Goal: Task Accomplishment & Management: Complete application form

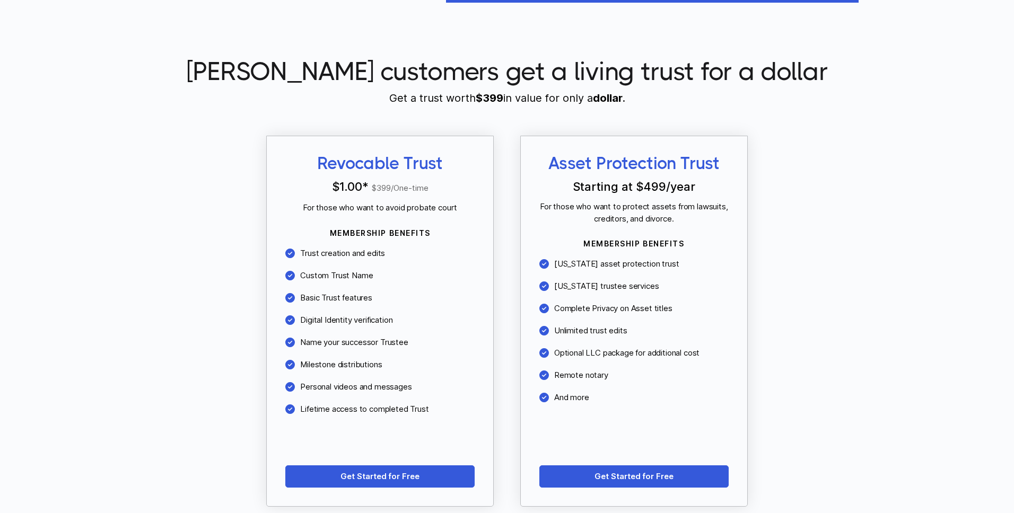
scroll to position [862, 0]
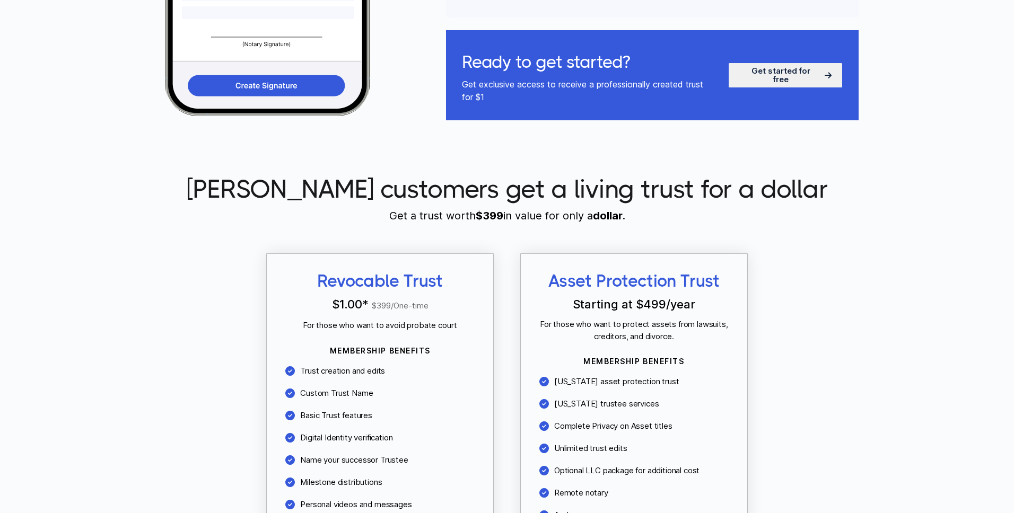
scroll to position [863, 0]
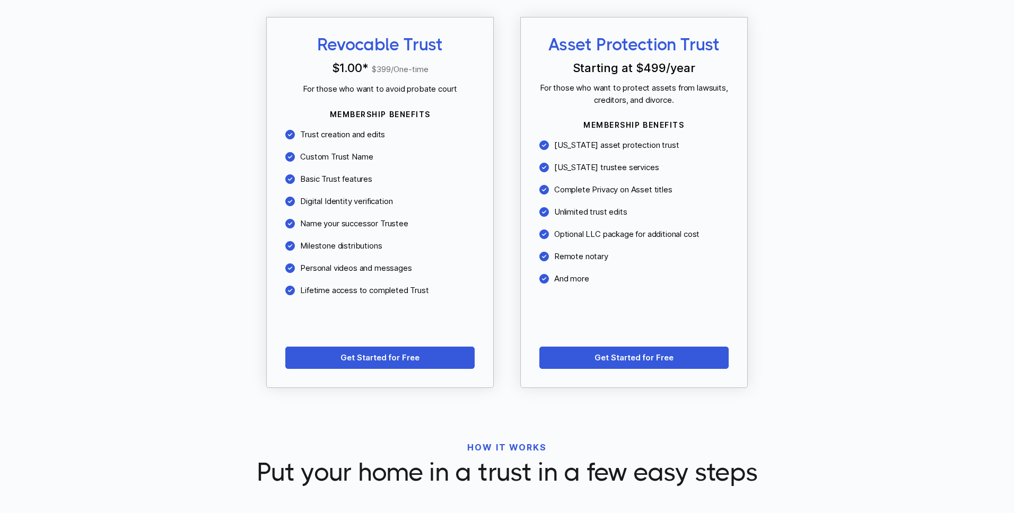
scroll to position [981, 0]
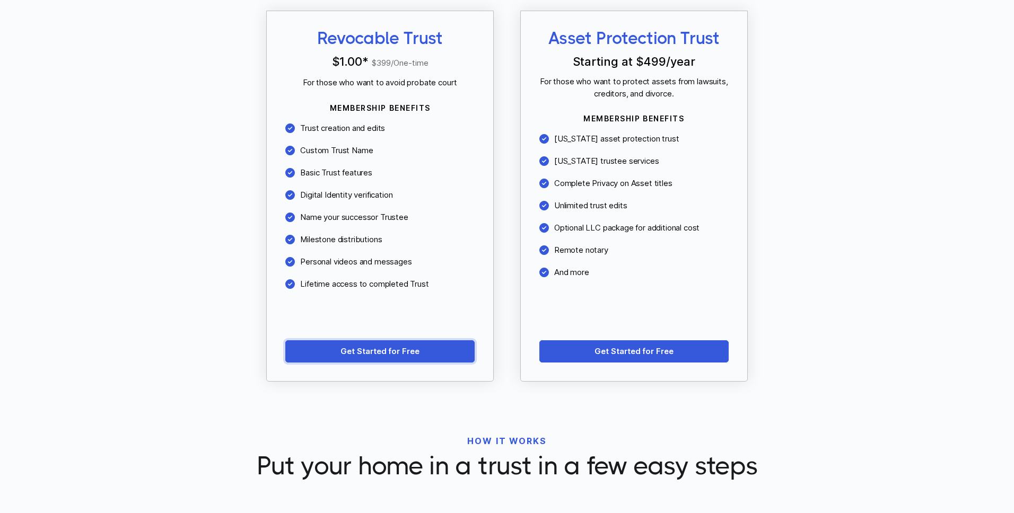
click at [350, 354] on link "Get Started for Free" at bounding box center [379, 352] width 189 height 22
